Goal: Navigation & Orientation: Understand site structure

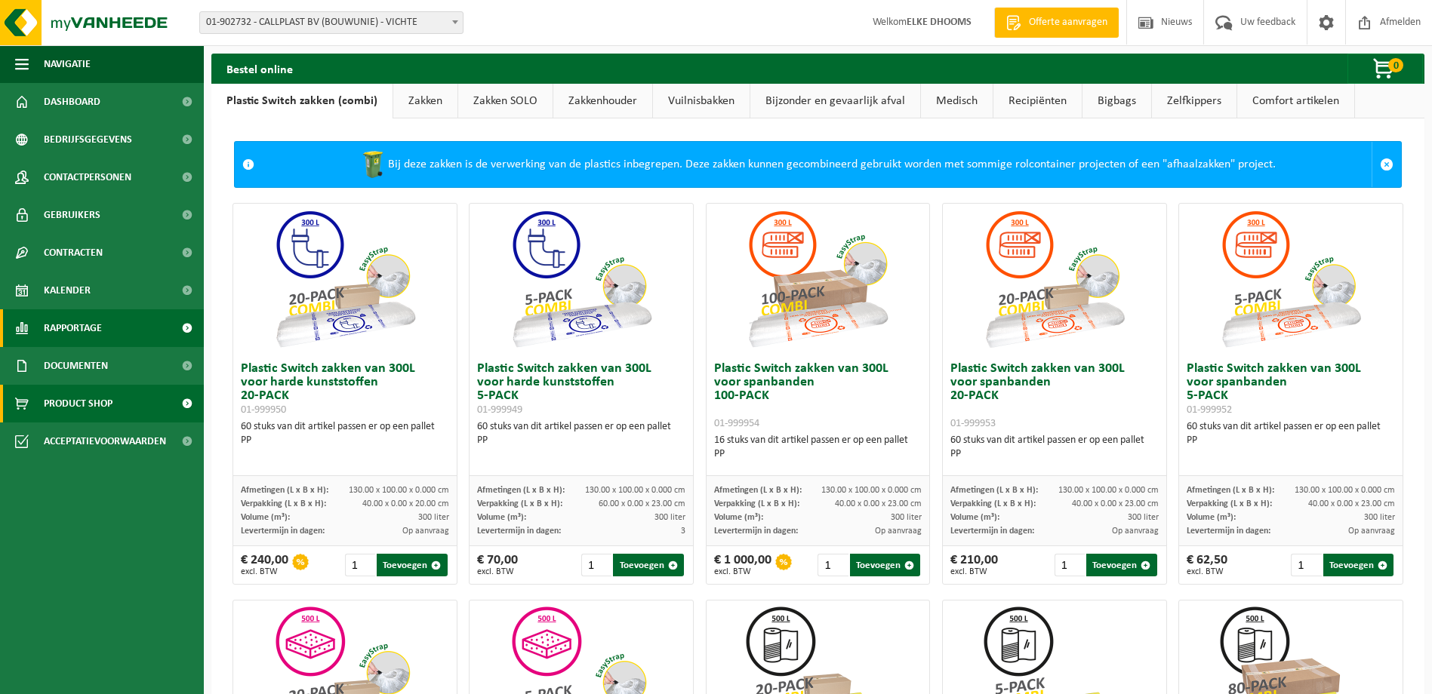
click at [183, 324] on span at bounding box center [187, 328] width 34 height 38
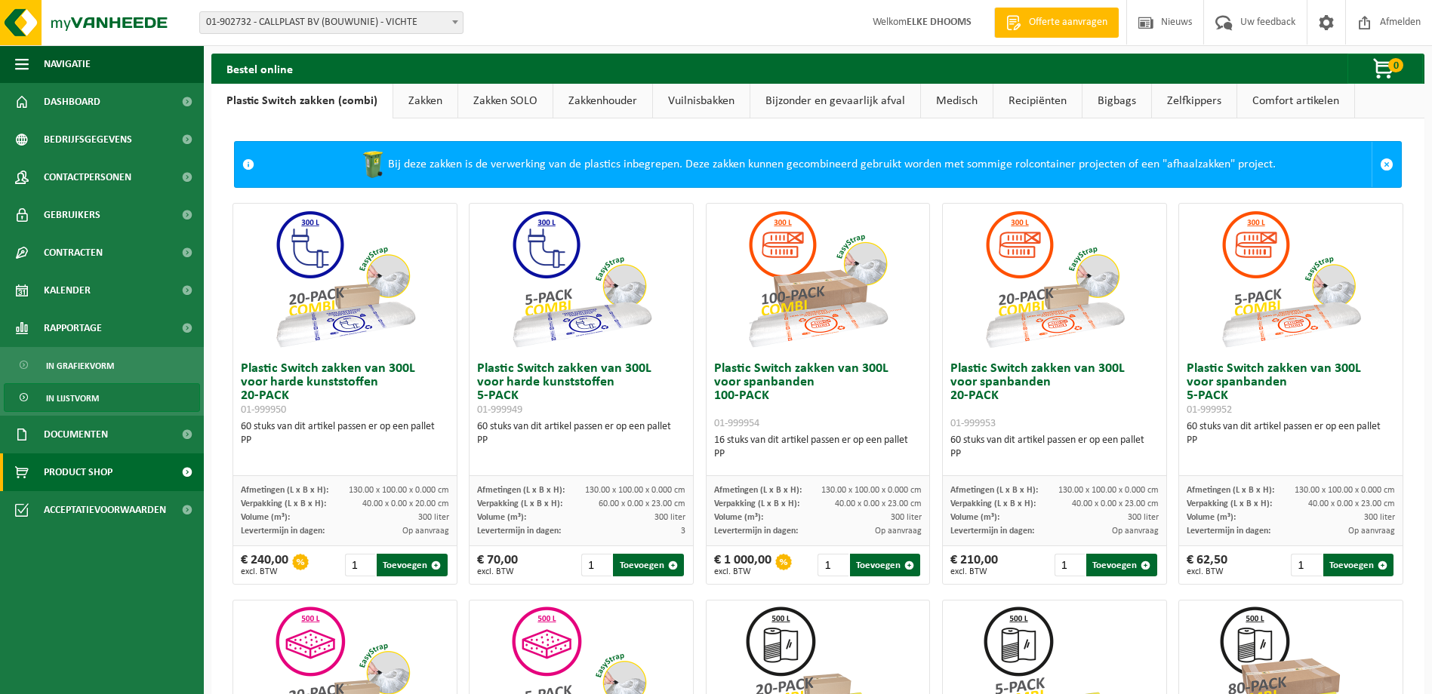
click at [87, 397] on span "In lijstvorm" at bounding box center [72, 398] width 53 height 29
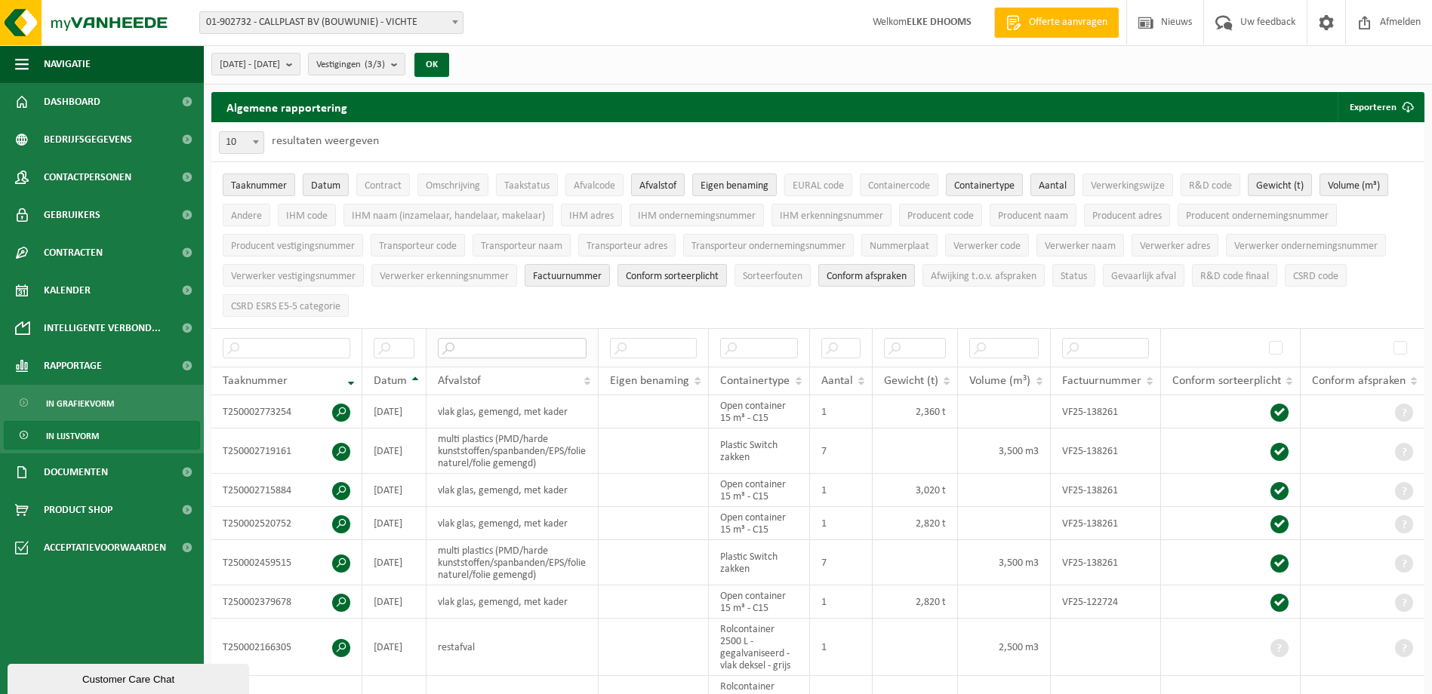
click at [467, 341] on input "text" at bounding box center [512, 348] width 149 height 20
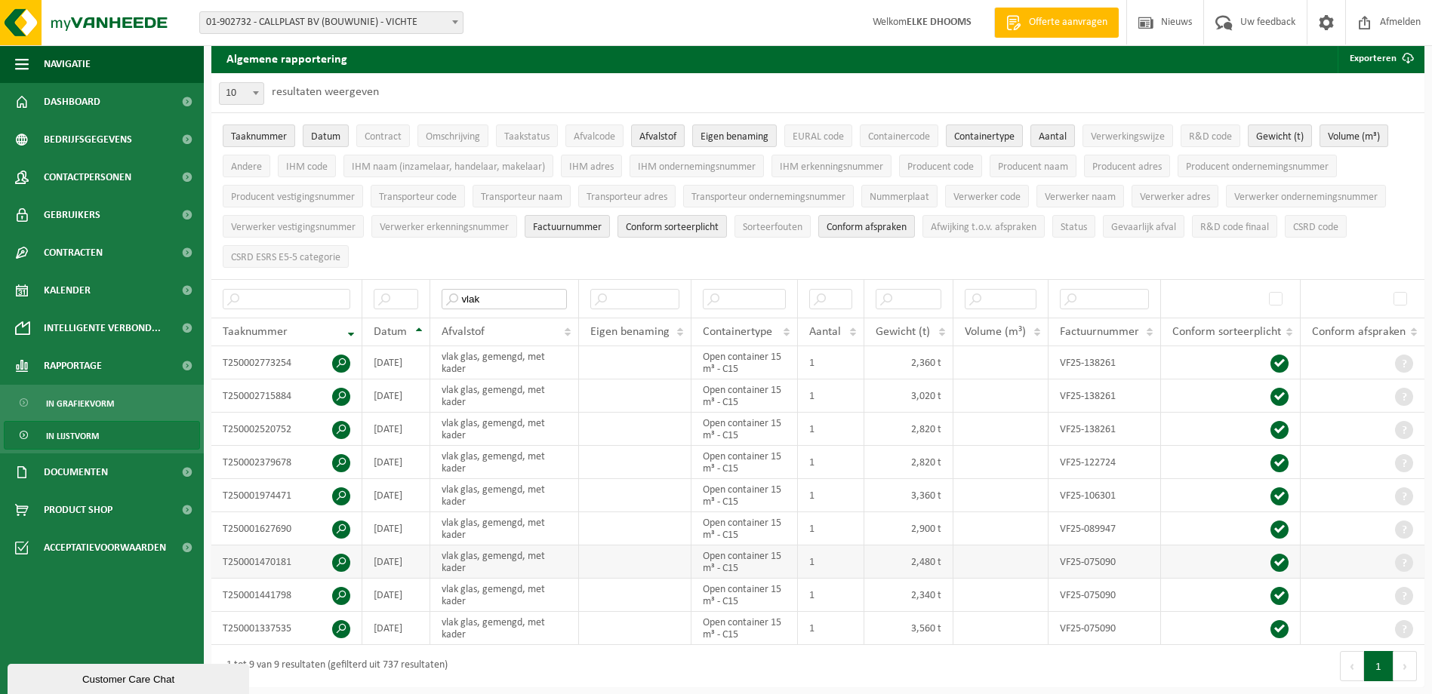
scroll to position [75, 0]
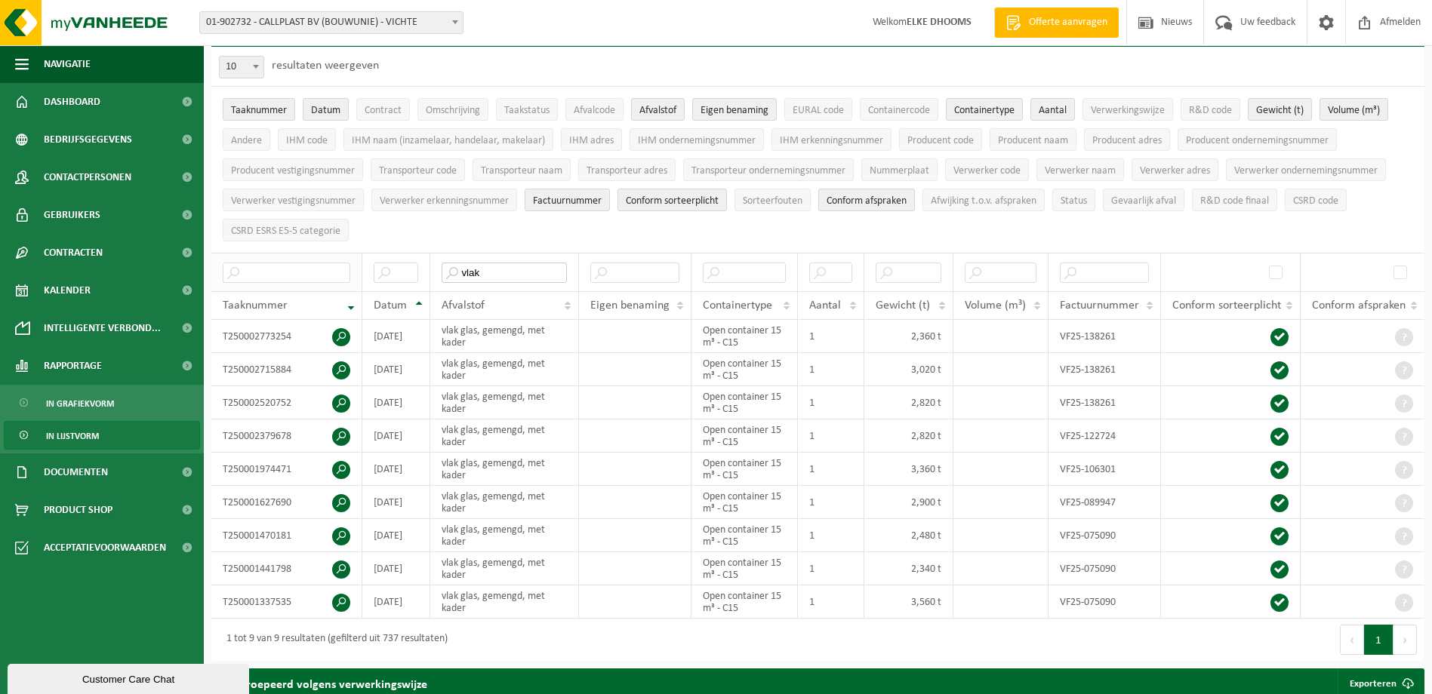
type input "vlak"
drag, startPoint x: 215, startPoint y: 278, endPoint x: 503, endPoint y: 308, distance: 289.8
click at [503, 308] on thead "vlak Taaknummer Datum Afvalstof Eigen benaming Containertype Aantal Gewicht (t)…" at bounding box center [817, 286] width 1213 height 67
click at [417, 298] on th "Datum" at bounding box center [396, 305] width 68 height 29
click at [419, 298] on th "Datum" at bounding box center [396, 305] width 68 height 29
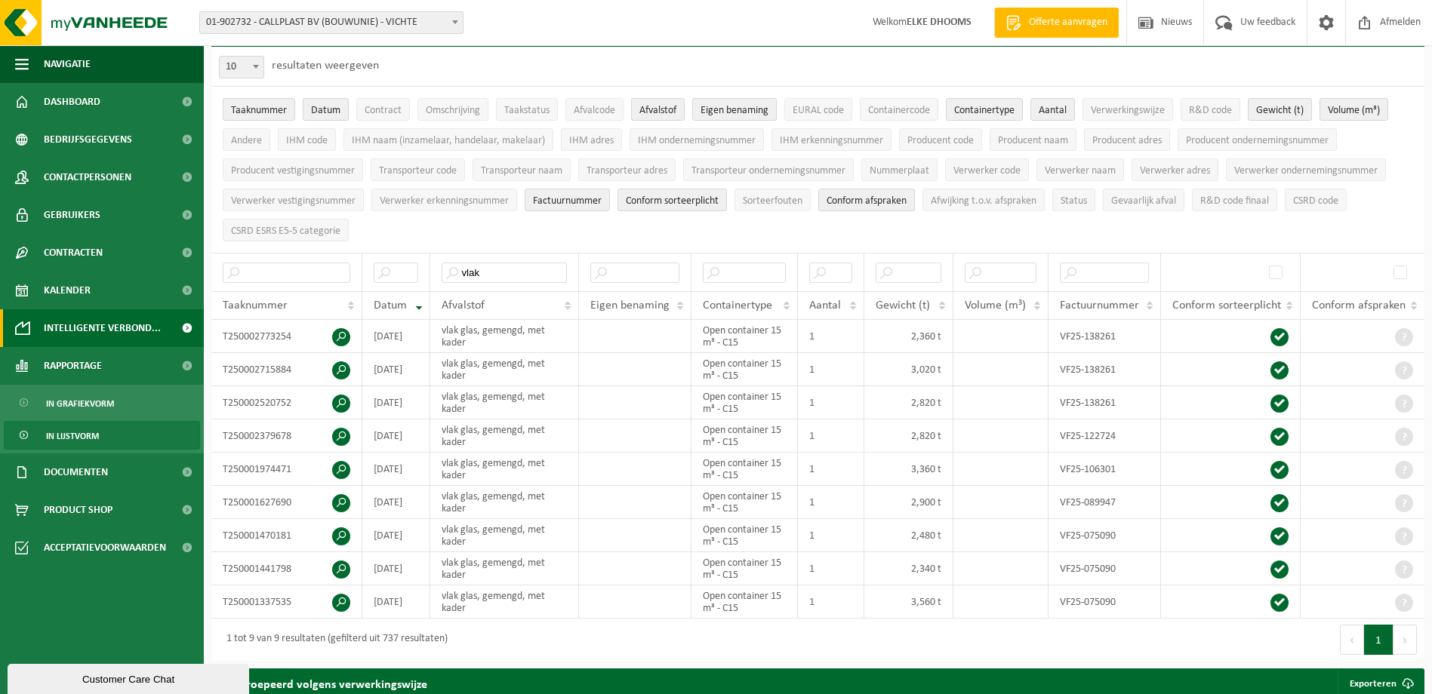
click at [177, 325] on span at bounding box center [187, 328] width 34 height 38
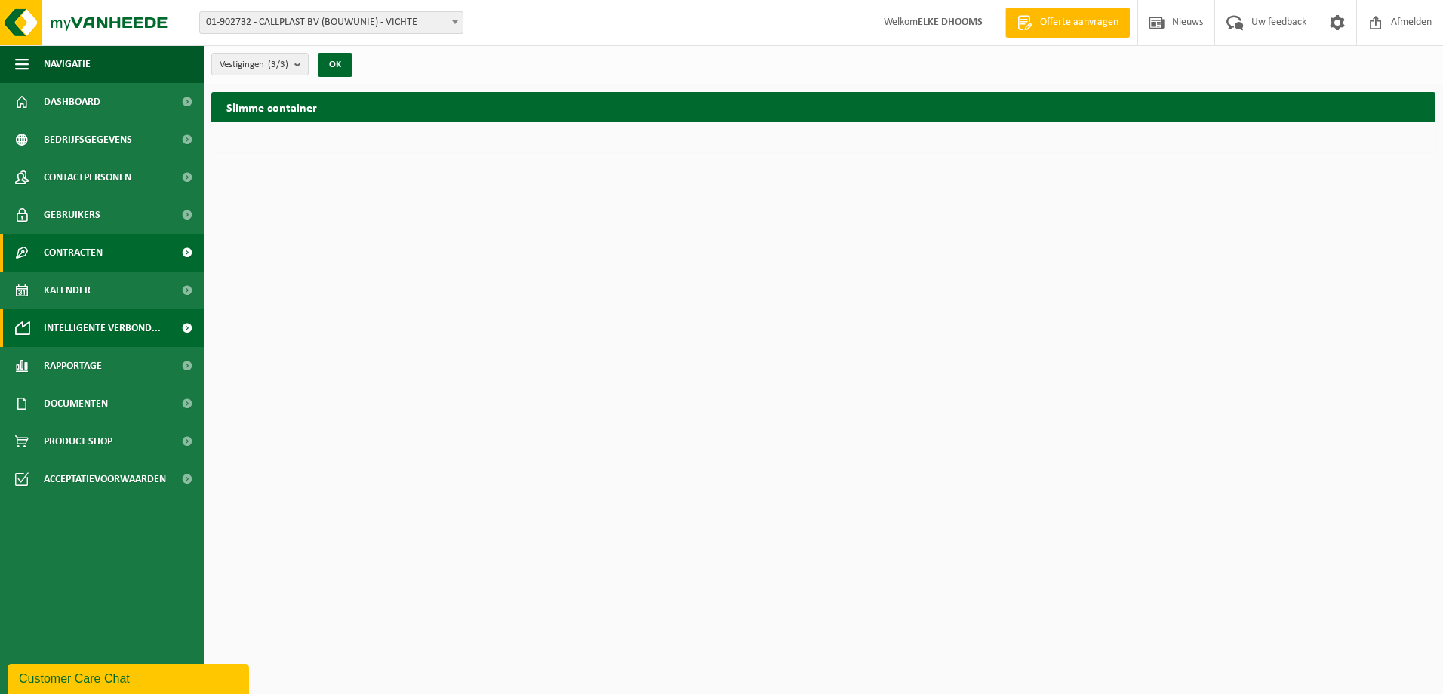
click at [188, 252] on span at bounding box center [187, 253] width 34 height 38
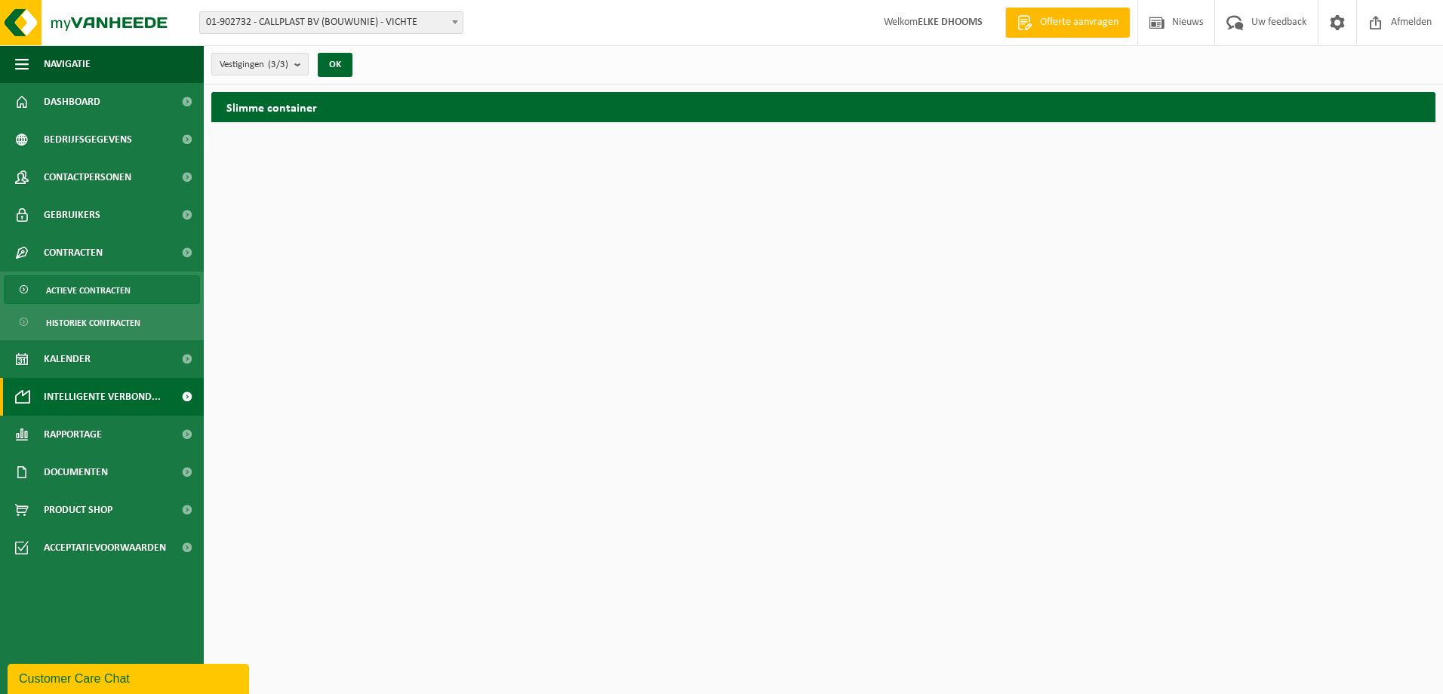
click at [112, 291] on span "Actieve contracten" at bounding box center [88, 290] width 85 height 29
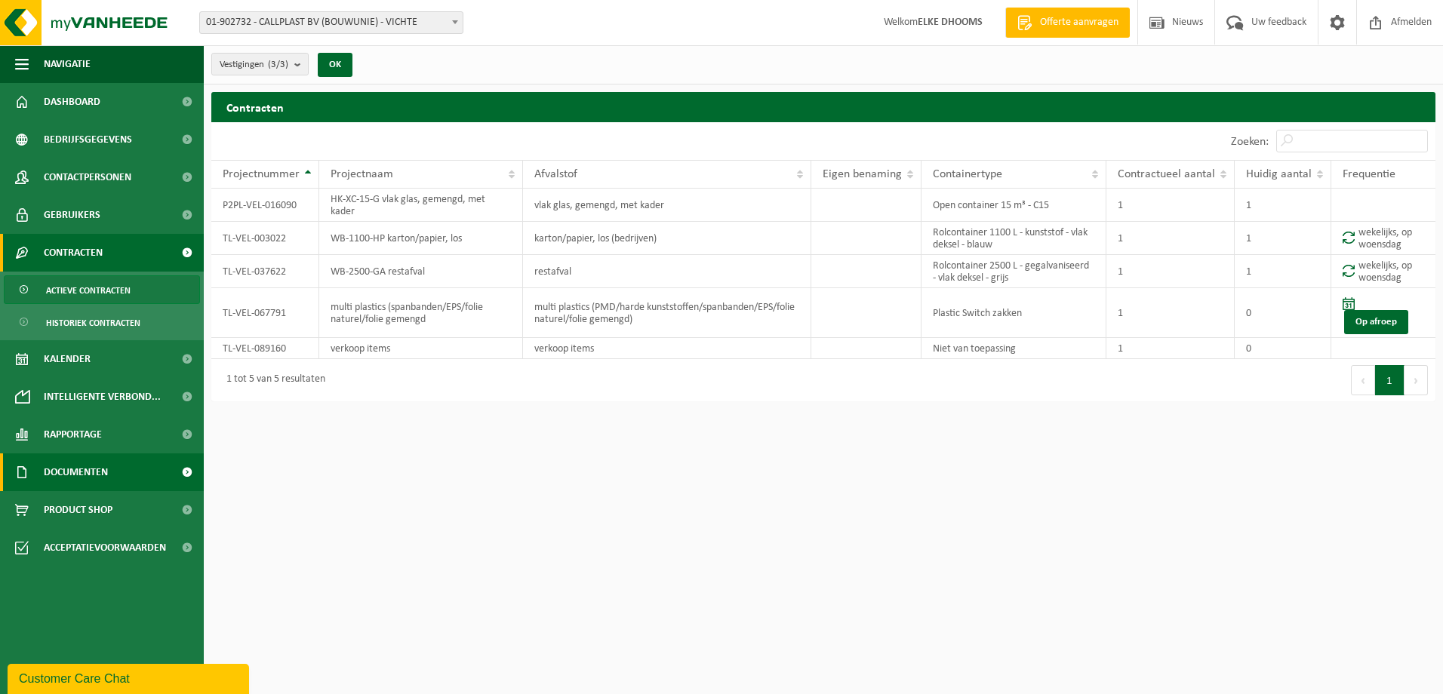
click at [183, 470] on span at bounding box center [187, 473] width 34 height 38
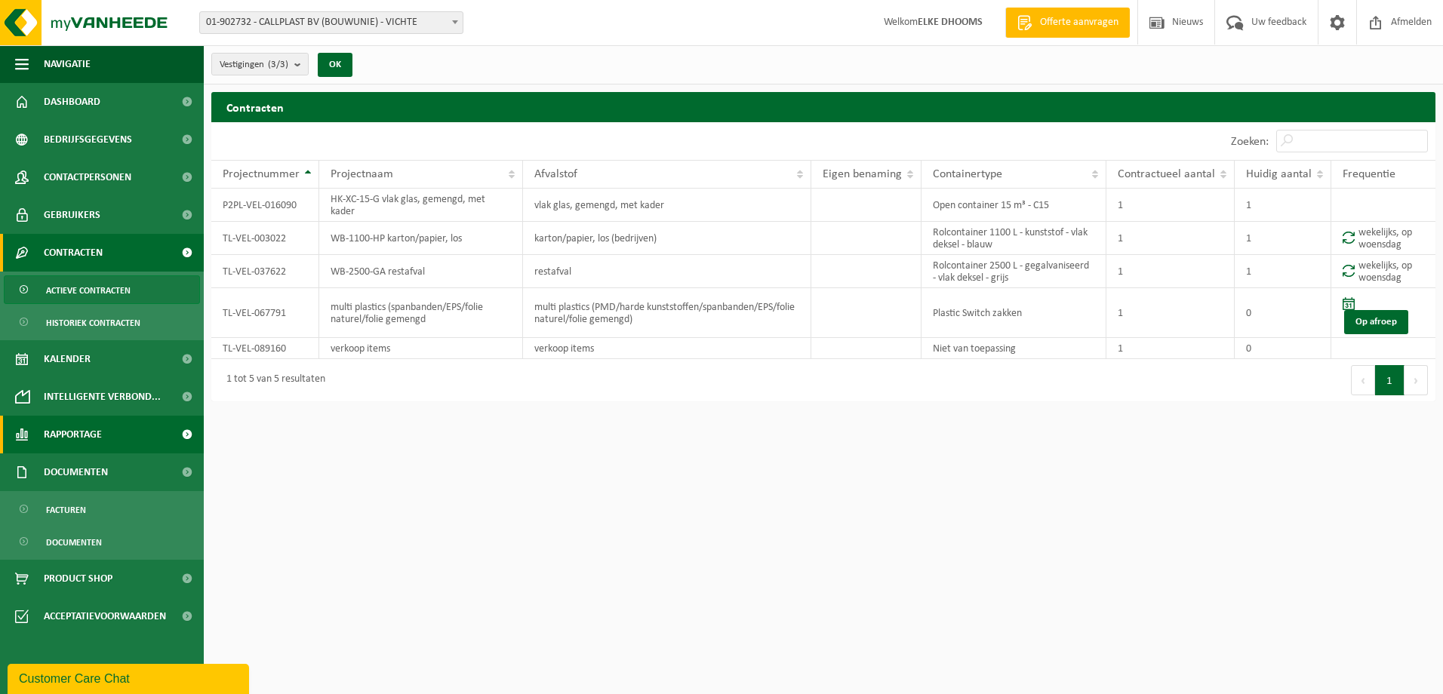
click at [188, 433] on span at bounding box center [187, 435] width 34 height 38
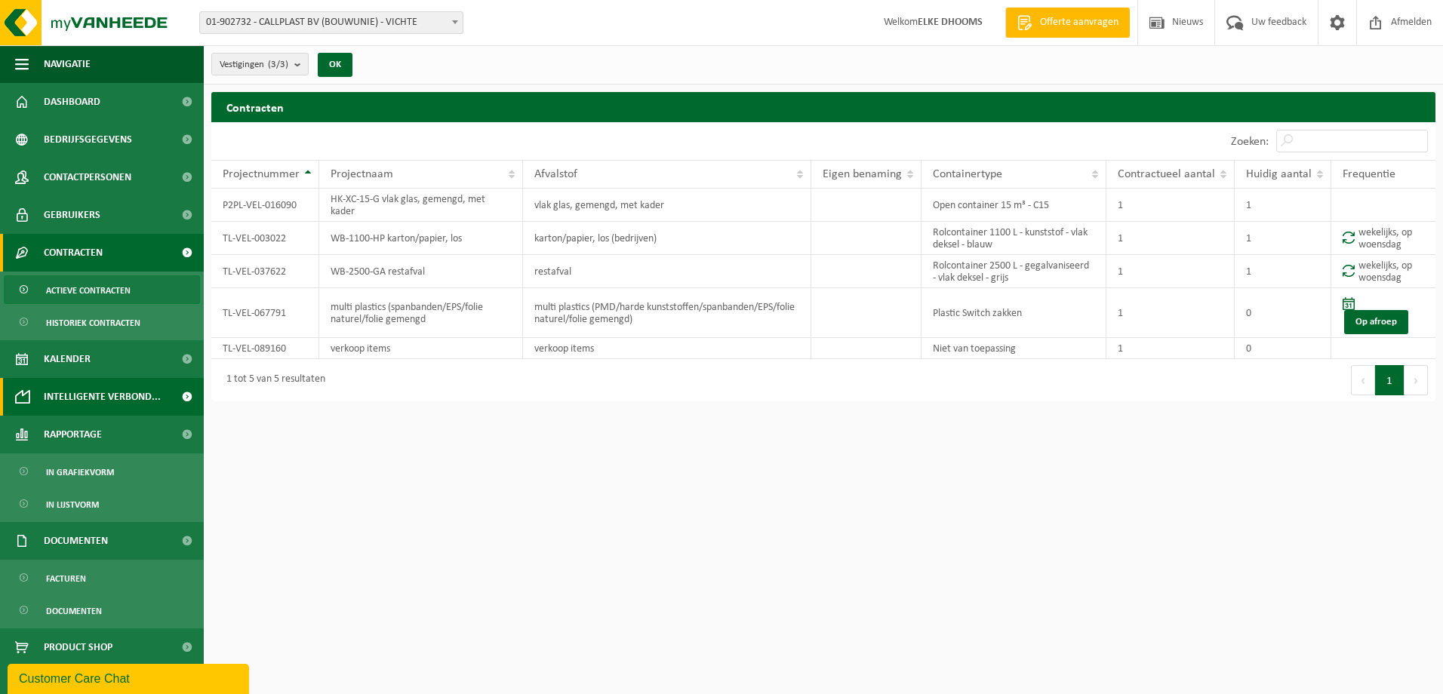
click at [177, 392] on span at bounding box center [187, 397] width 34 height 38
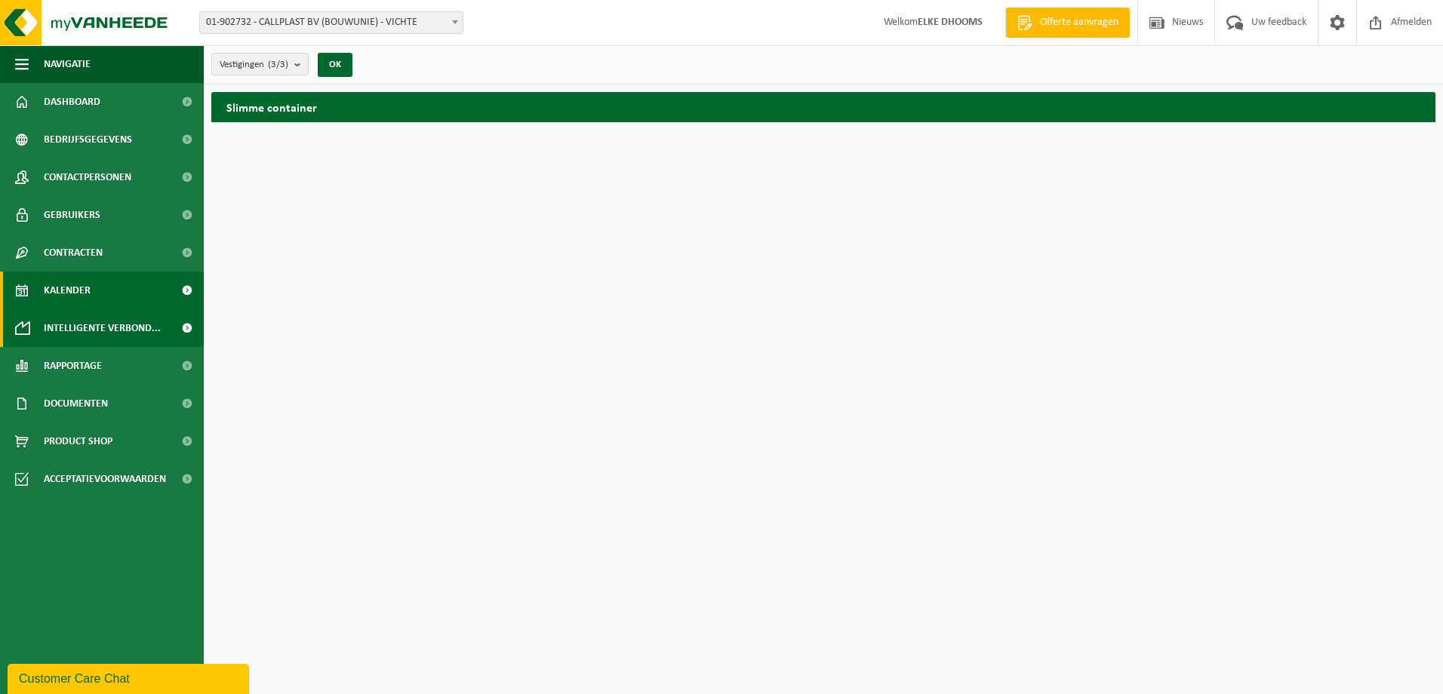
click at [186, 287] on span at bounding box center [187, 291] width 34 height 38
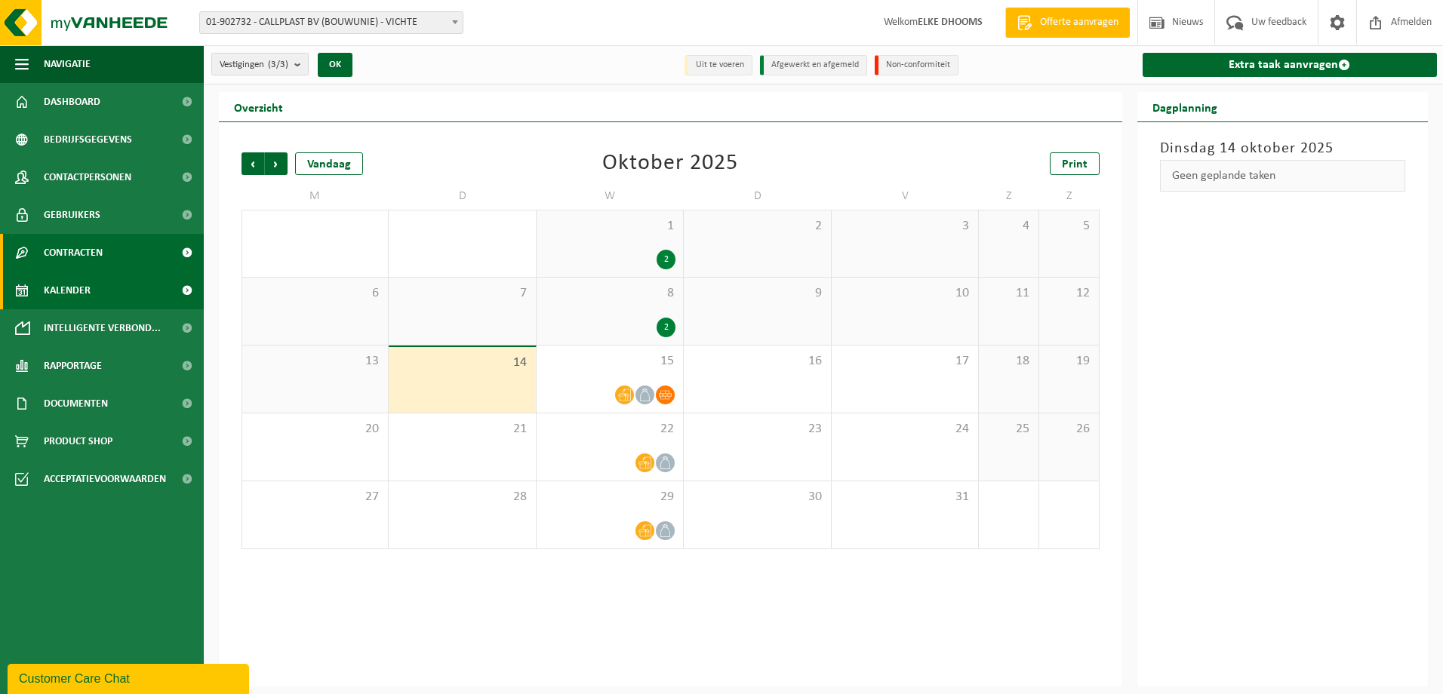
click at [189, 247] on span at bounding box center [187, 253] width 34 height 38
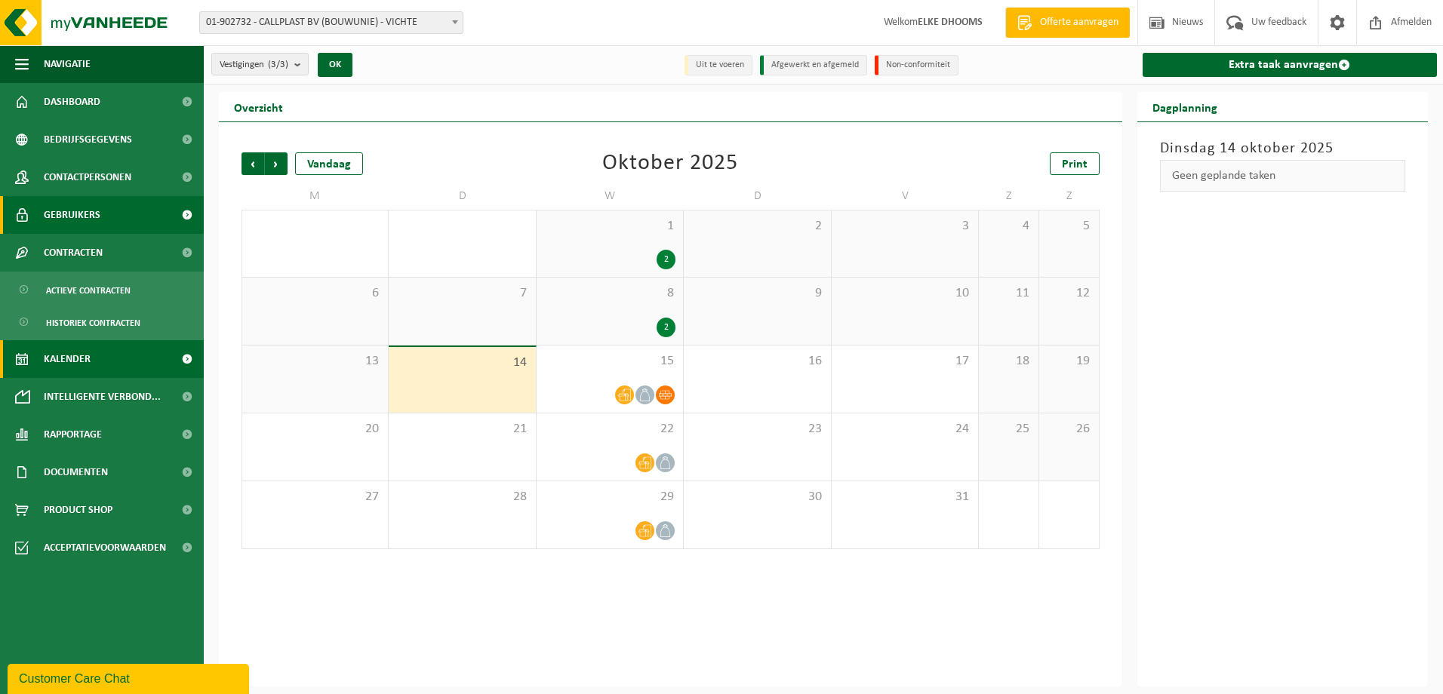
click at [189, 211] on span at bounding box center [187, 215] width 34 height 38
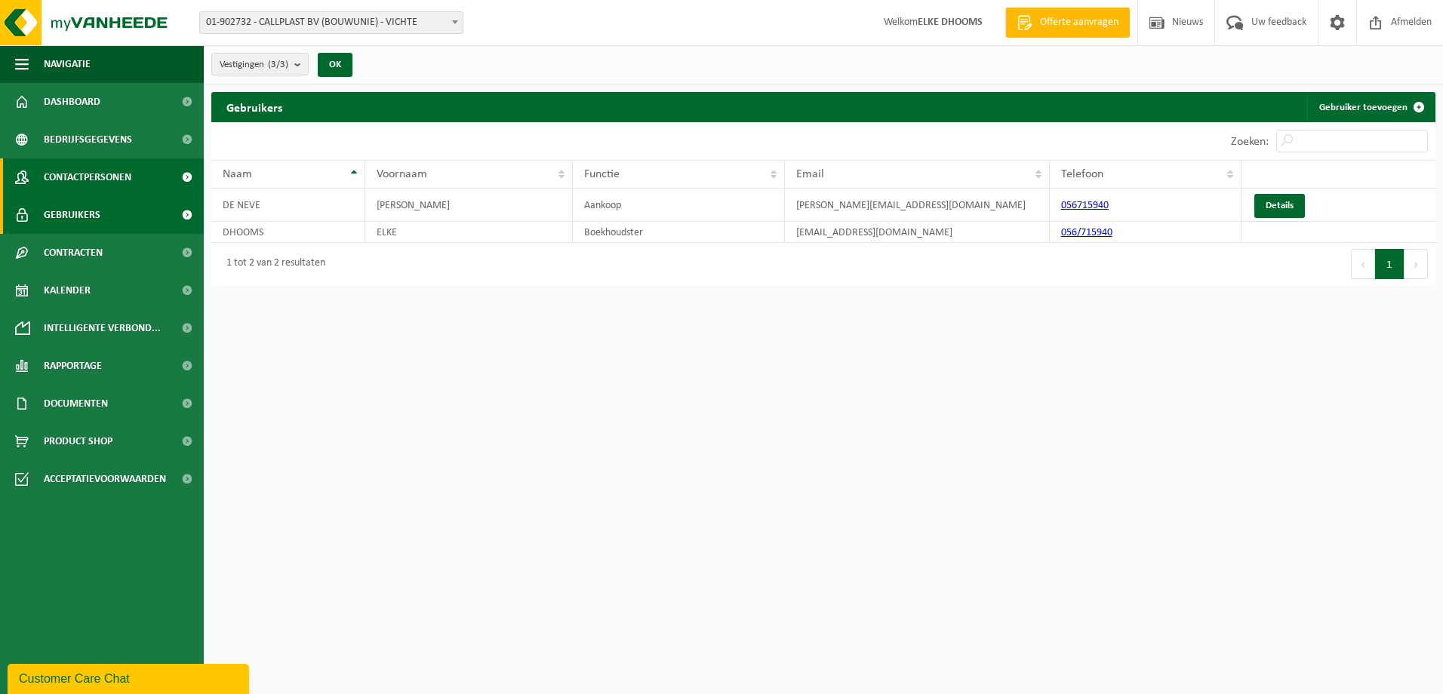
click at [184, 174] on span at bounding box center [187, 177] width 34 height 38
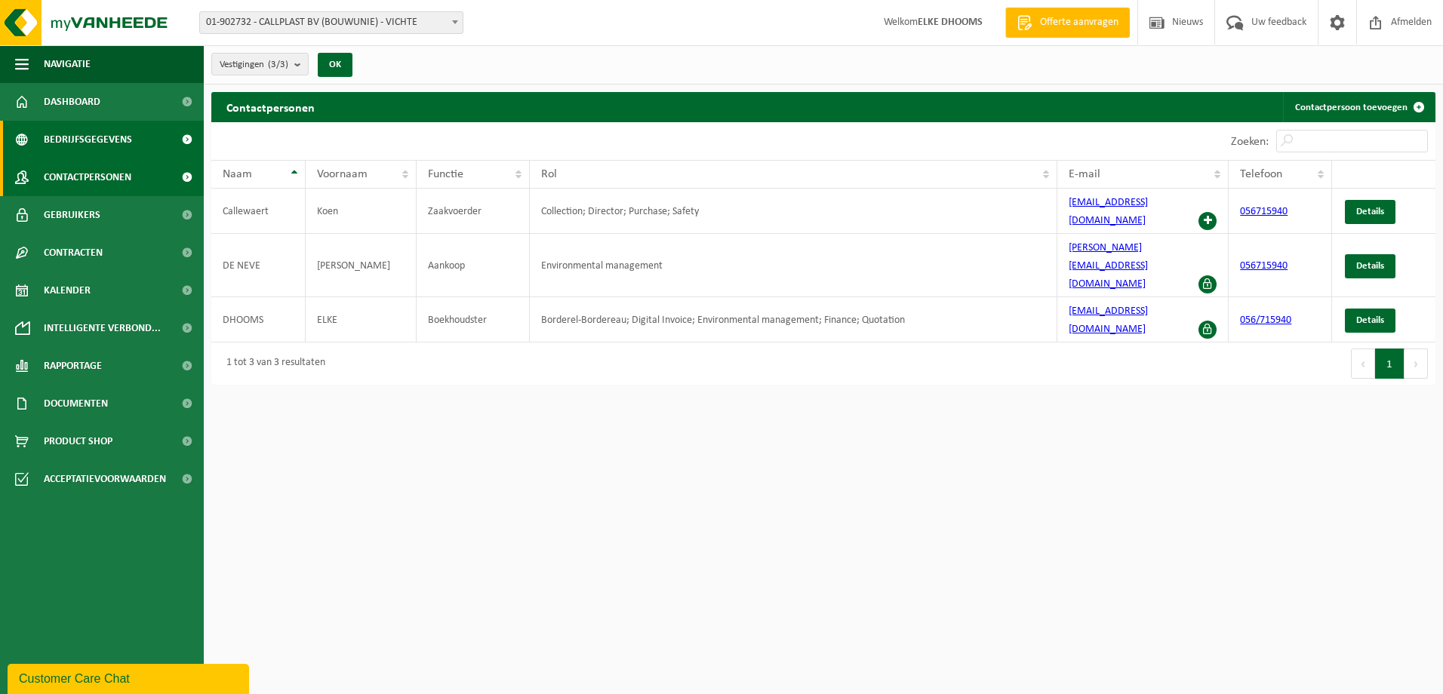
click at [188, 134] on span at bounding box center [187, 140] width 34 height 38
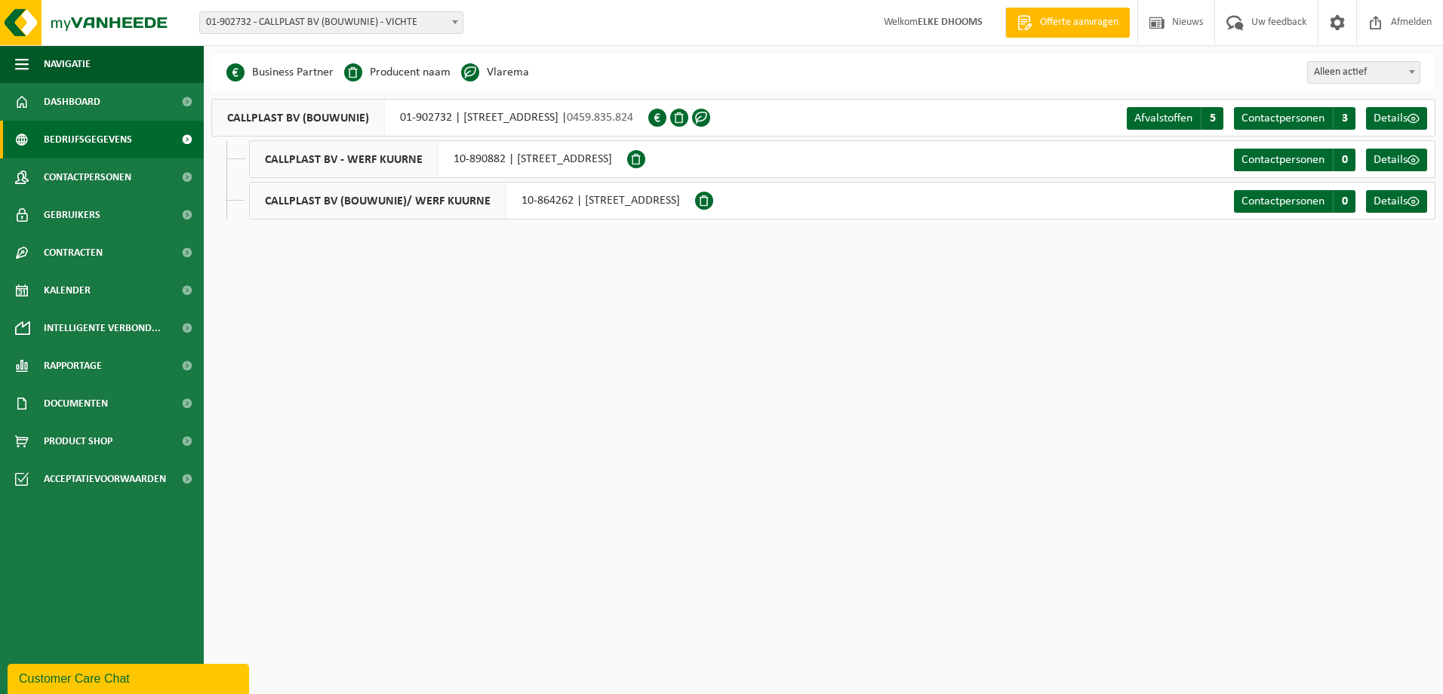
click at [645, 158] on span at bounding box center [636, 159] width 18 height 18
click at [275, 154] on span "CALLPLAST BV - WERF KUURNE" at bounding box center [344, 159] width 189 height 36
click at [645, 158] on span at bounding box center [636, 159] width 18 height 18
click at [92, 99] on span "Dashboard" at bounding box center [72, 102] width 57 height 38
